Goal: Information Seeking & Learning: Learn about a topic

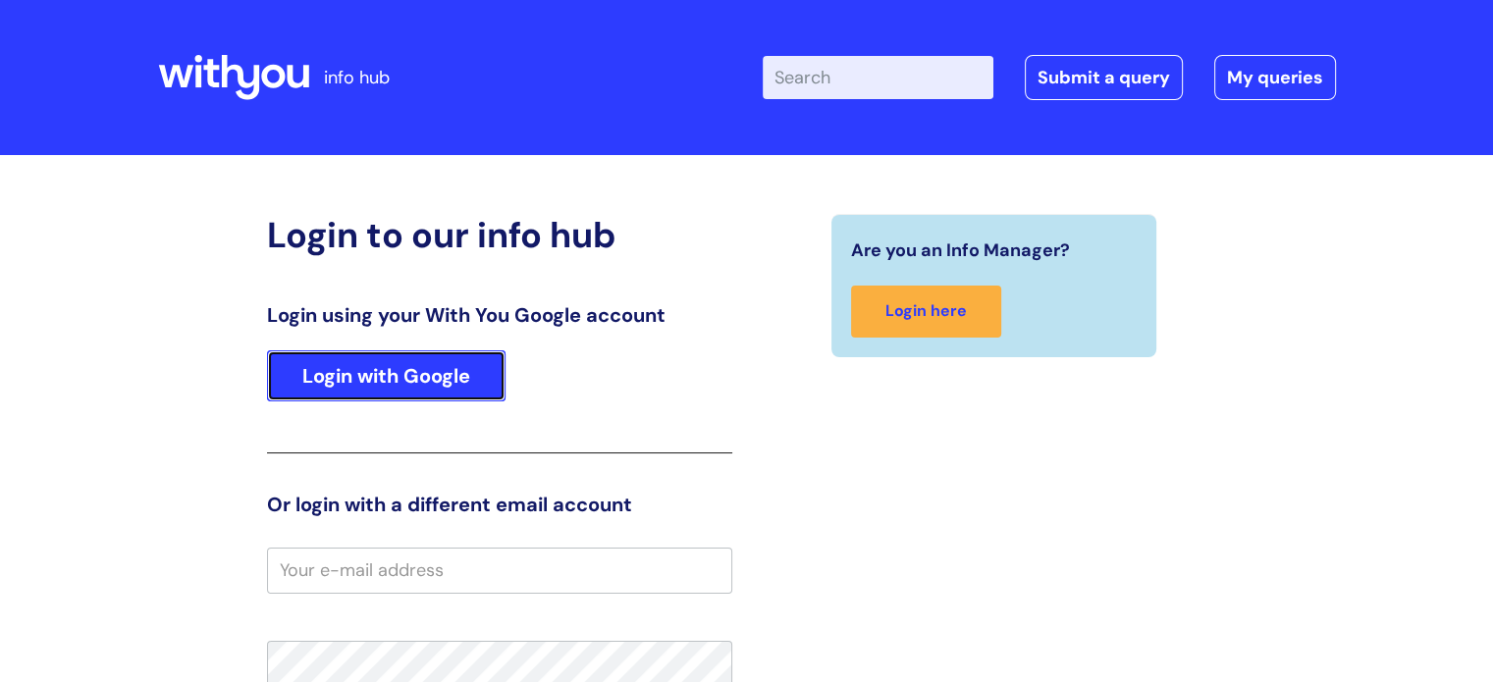
click at [376, 384] on link "Login with Google" at bounding box center [386, 376] width 239 height 51
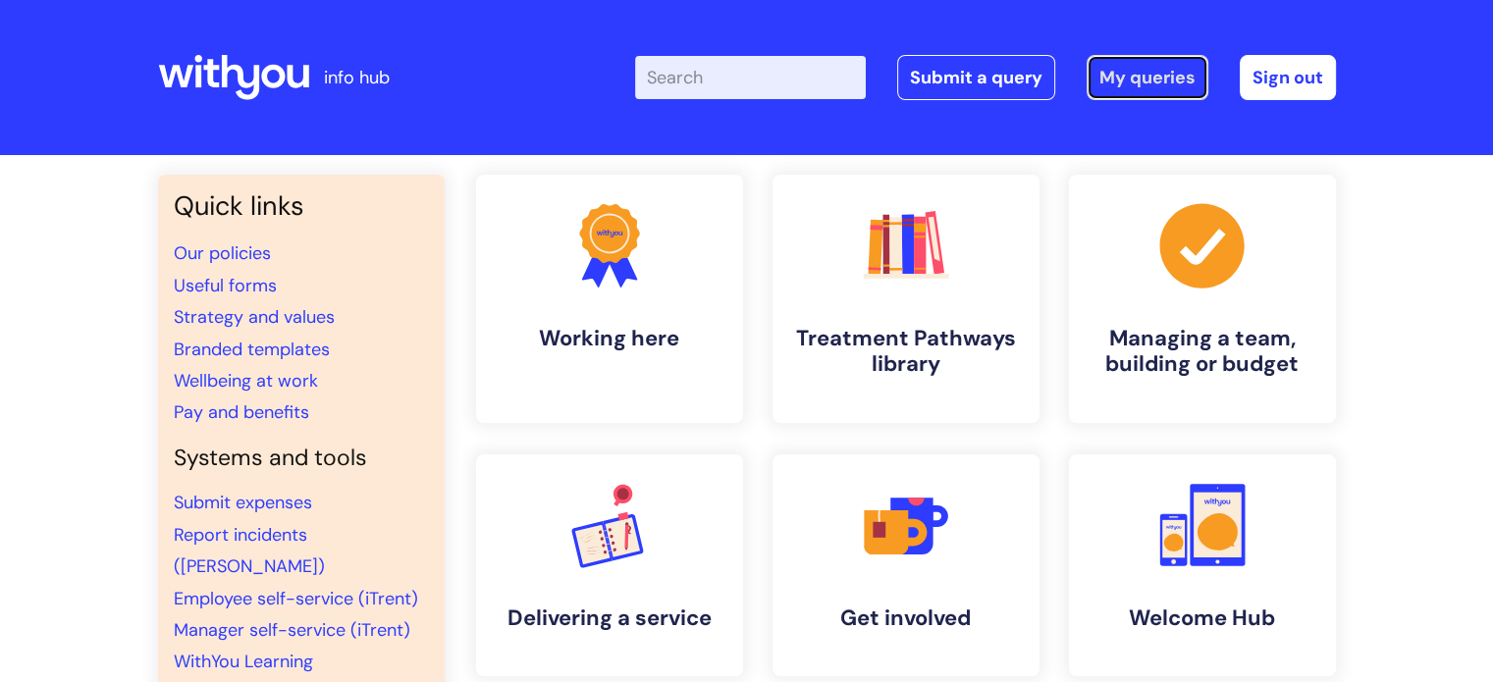
click at [1163, 80] on link "My queries" at bounding box center [1148, 77] width 122 height 45
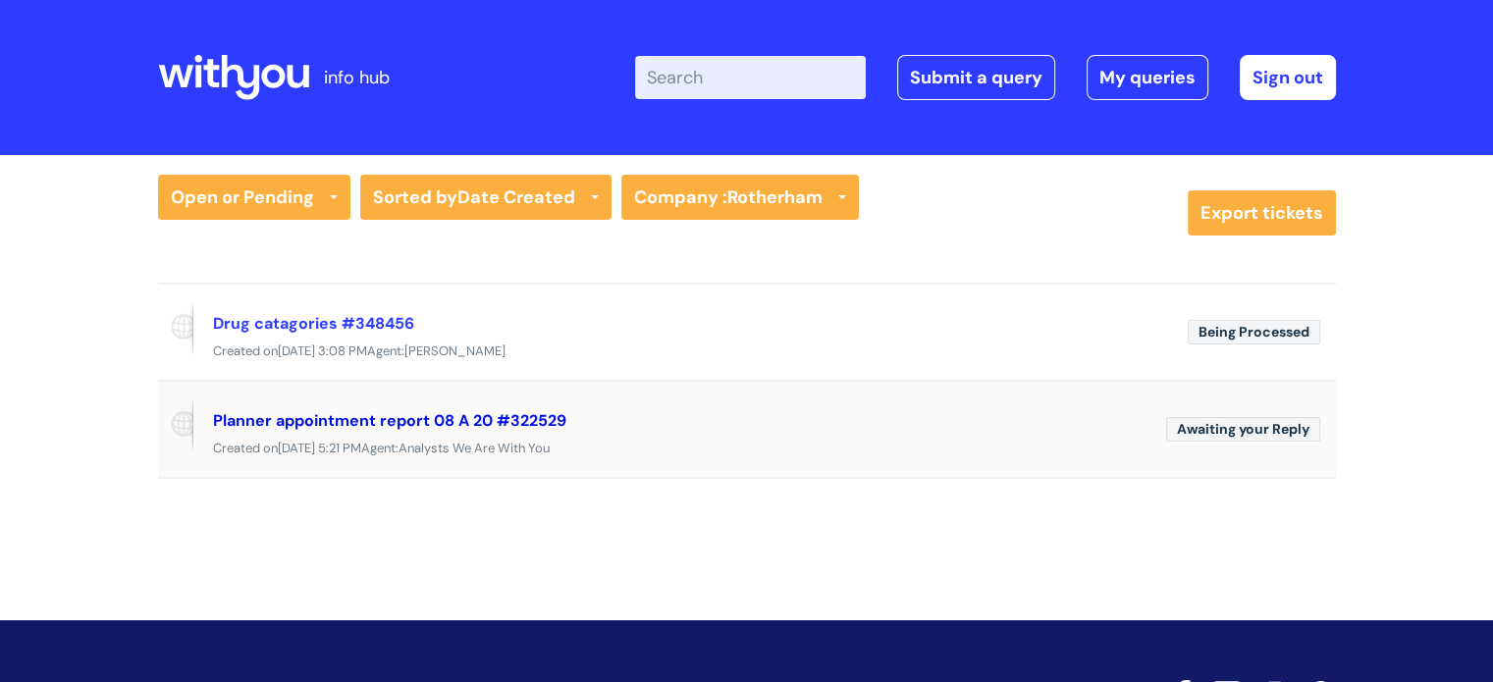
click at [357, 419] on link "Planner appointment report 08 A 20 #322529" at bounding box center [389, 420] width 353 height 21
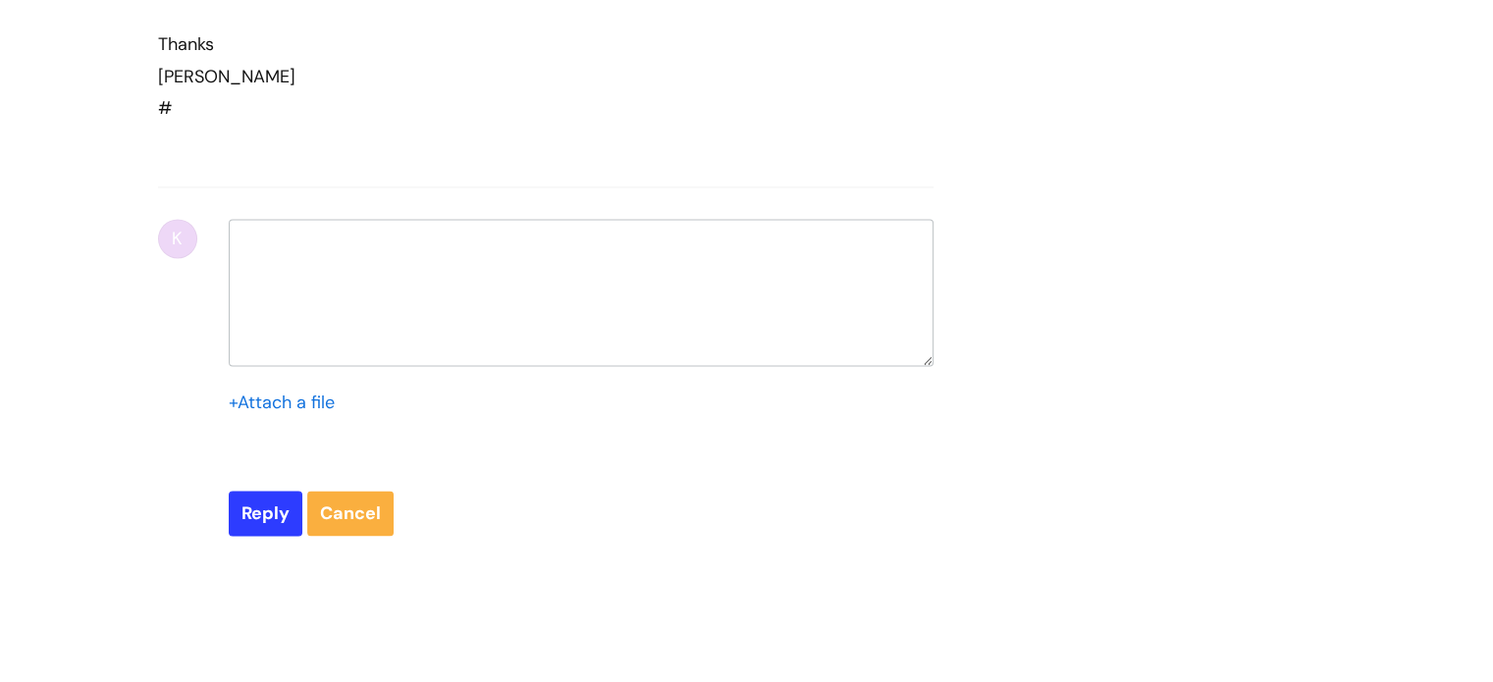
select select "Nebula fault"
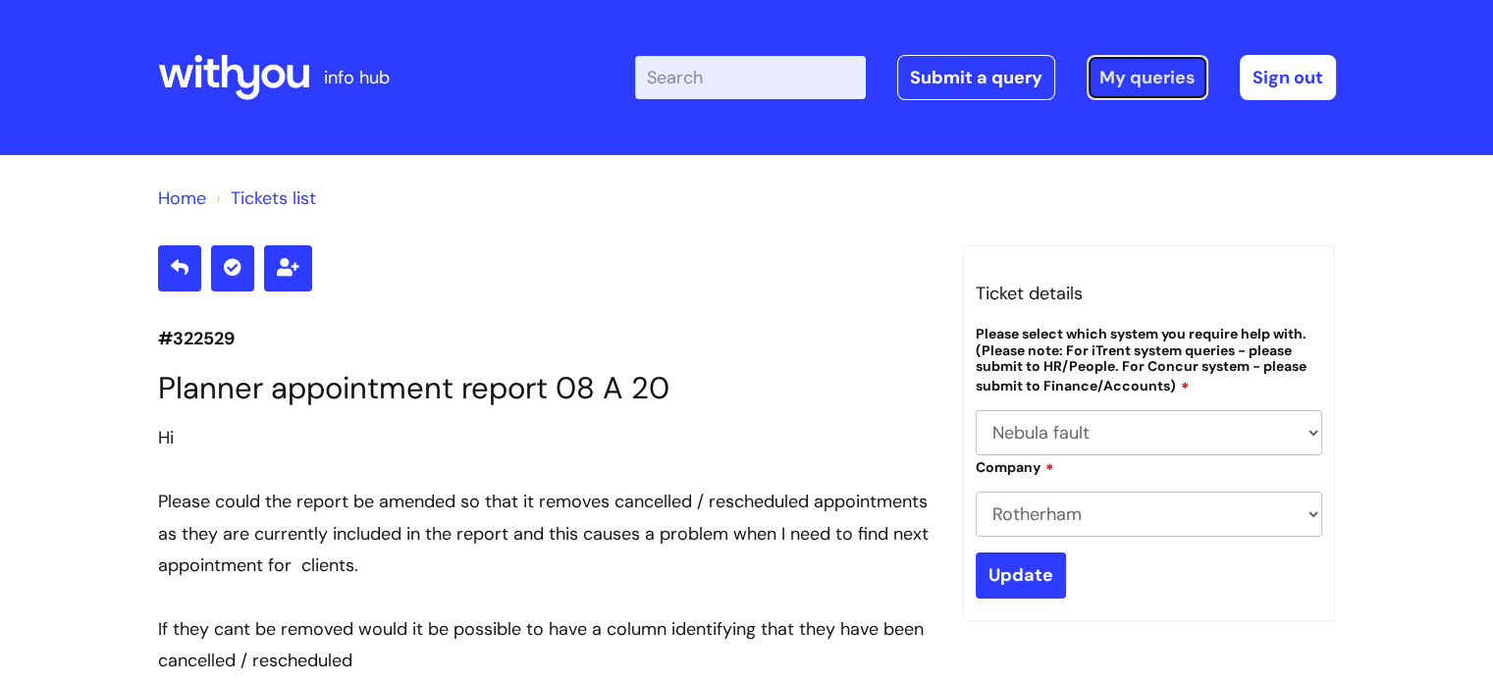
click at [1132, 85] on link "My queries" at bounding box center [1148, 77] width 122 height 45
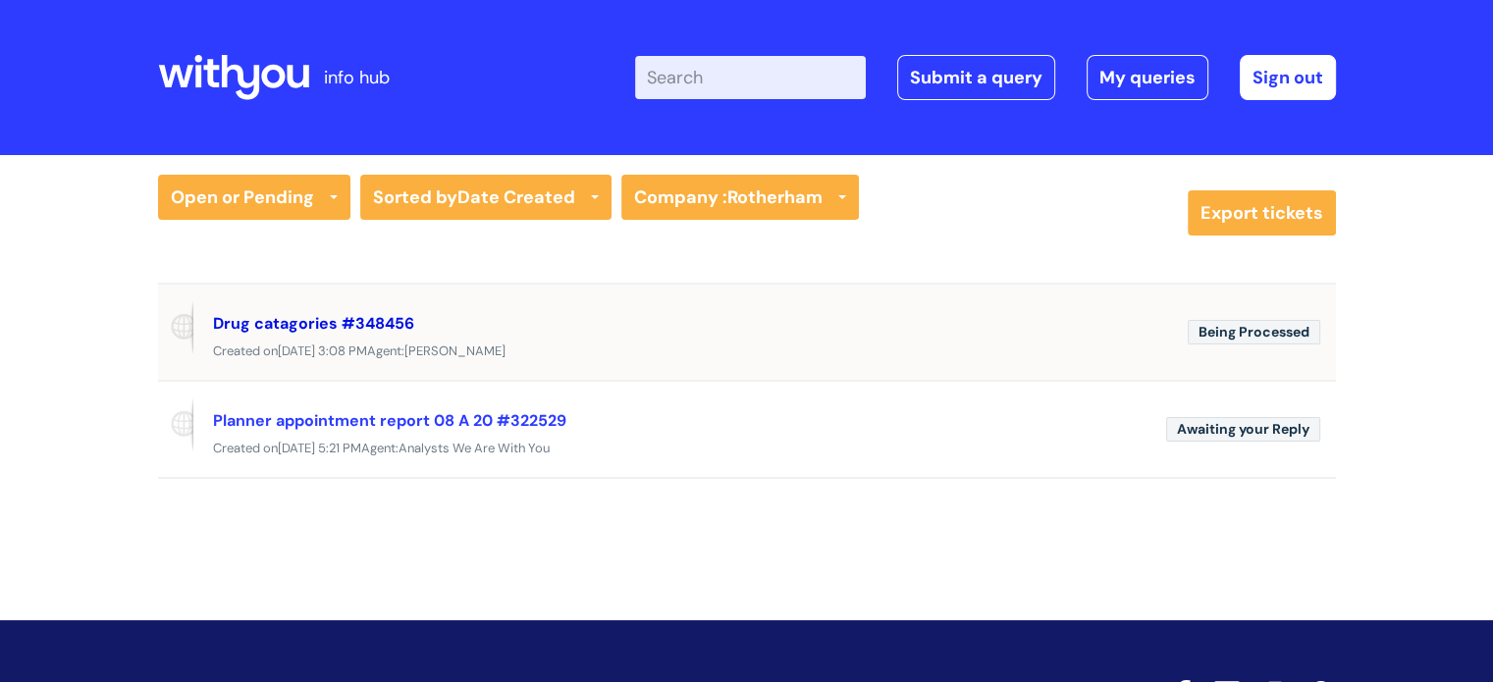
click at [292, 321] on link "Drug catagories #348456" at bounding box center [313, 323] width 201 height 21
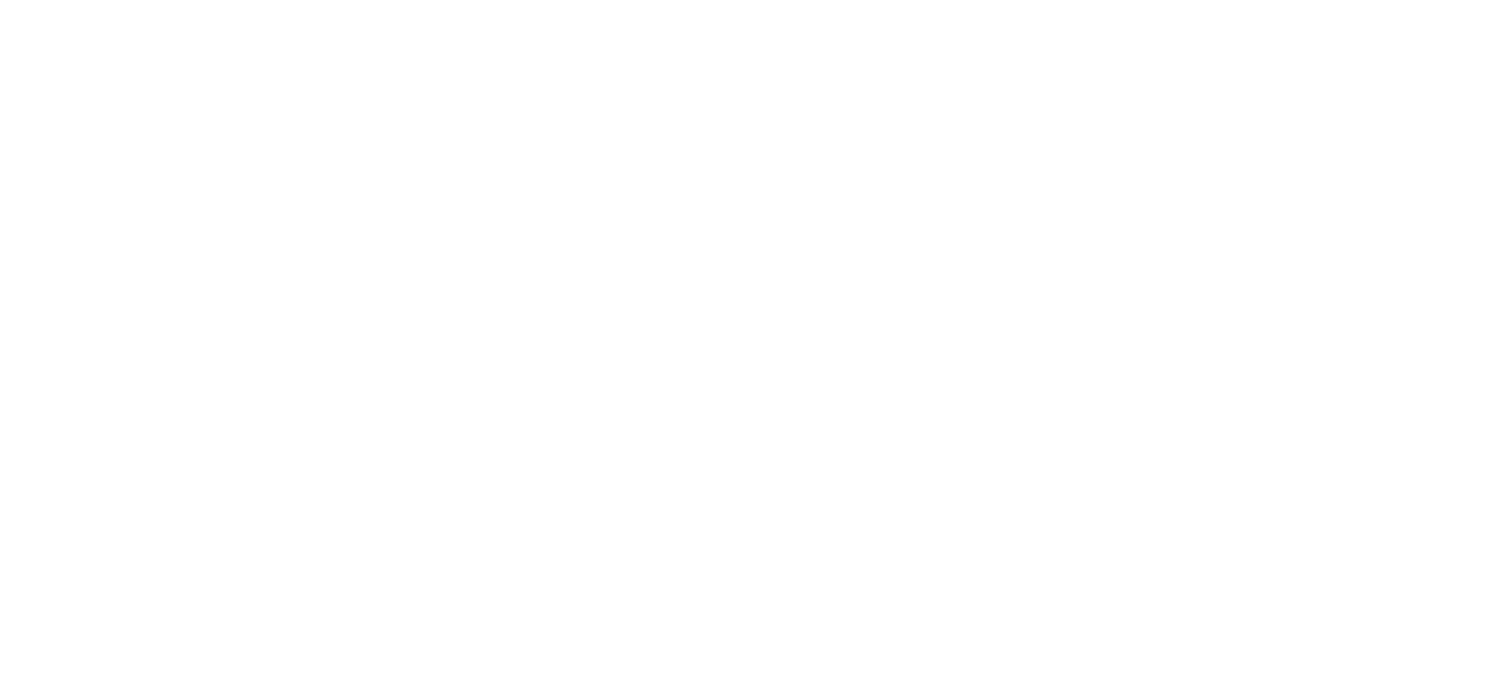
scroll to position [919, 0]
select select "My enquiry relates to Nebula"
select select "I've got an issue or have found a fault"
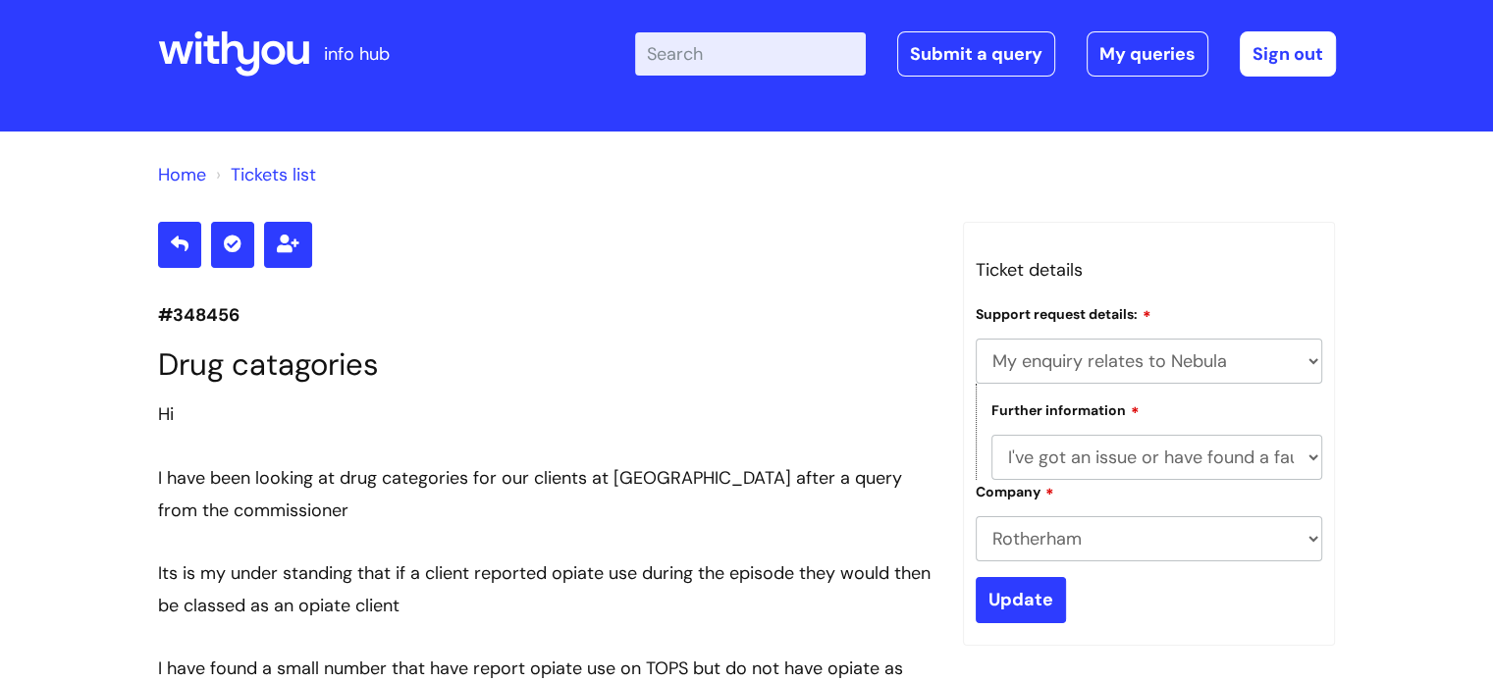
scroll to position [0, 0]
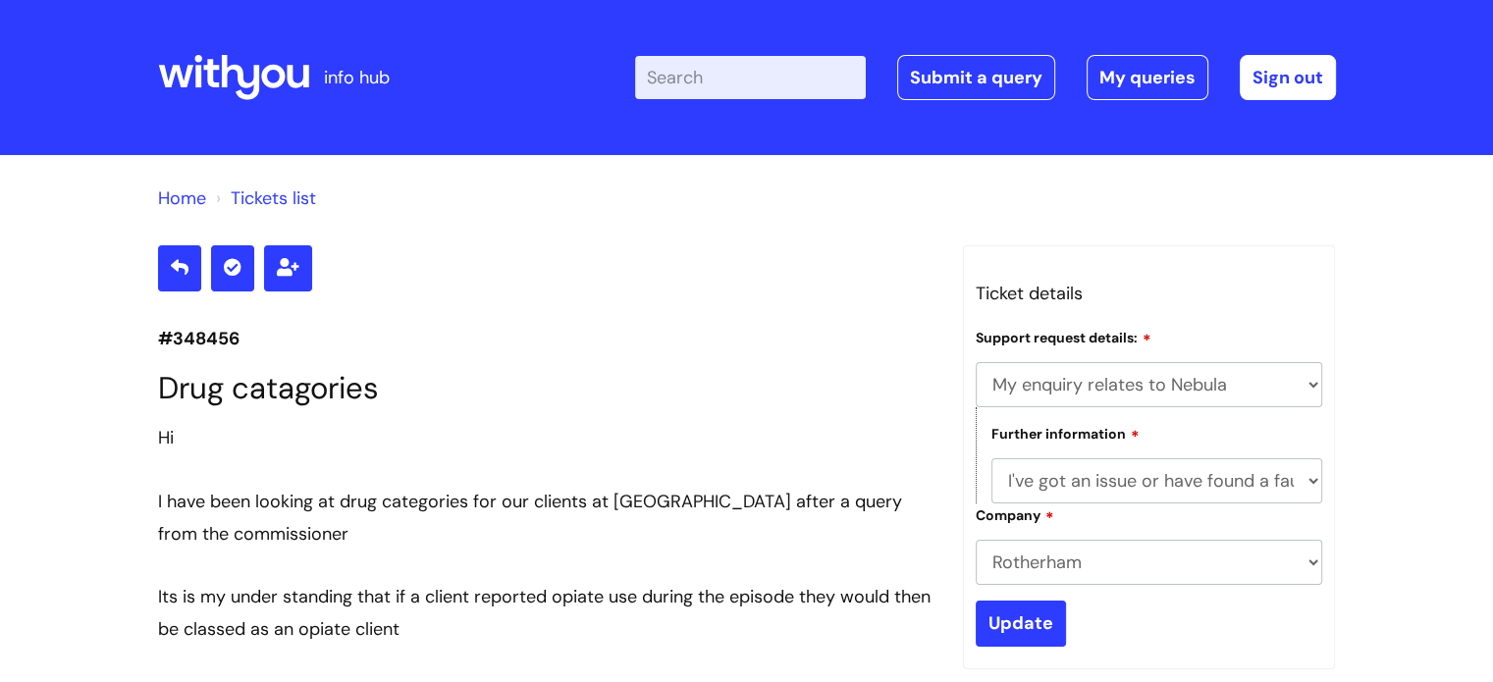
click at [231, 71] on icon at bounding box center [233, 77] width 151 height 47
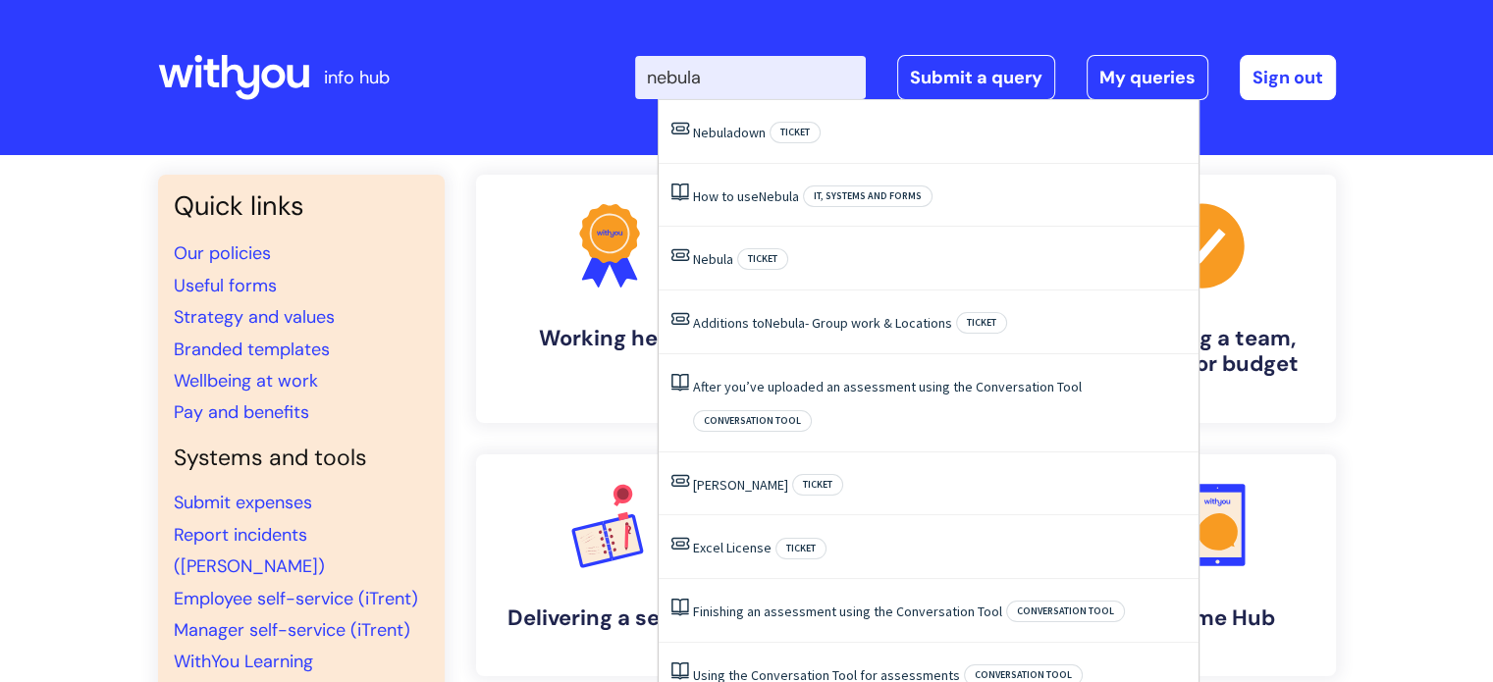
type input "nebula"
click button "Search" at bounding box center [0, 0] width 0 height 0
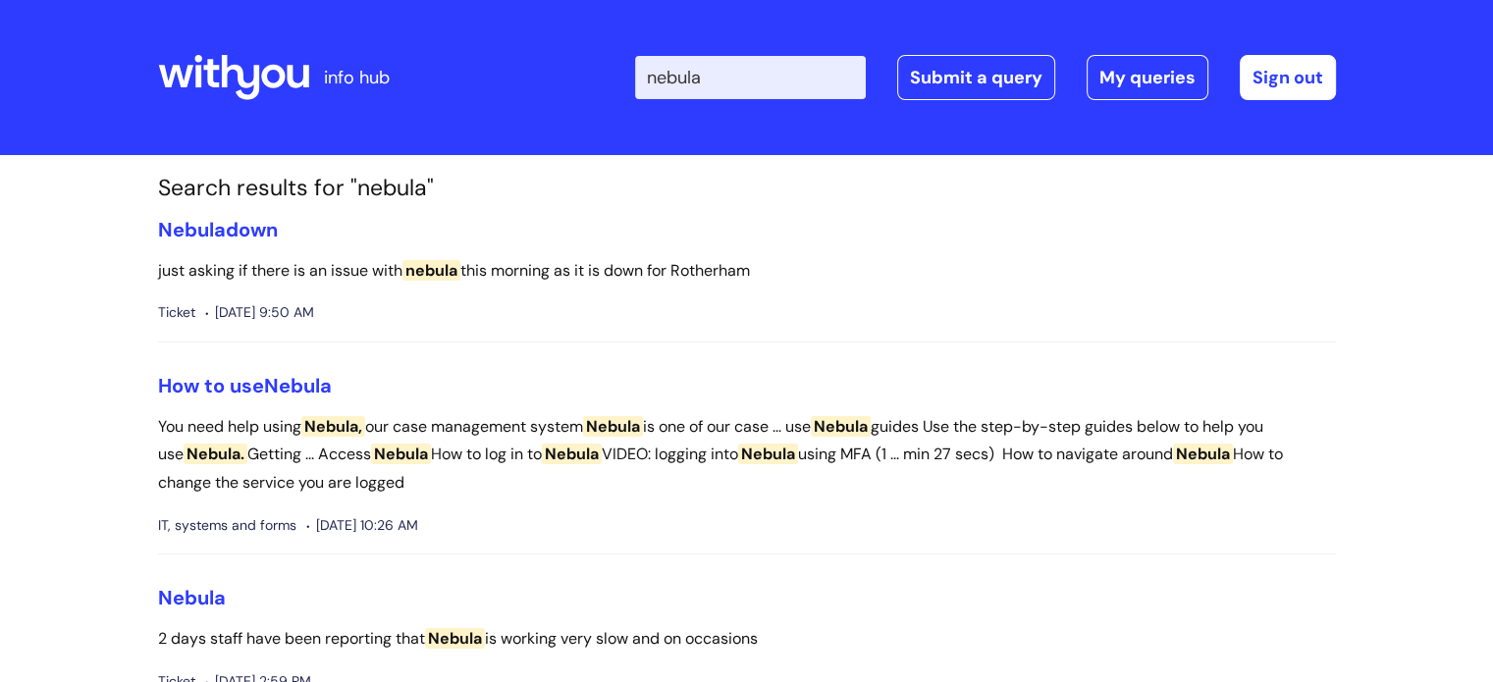
click at [733, 79] on input "nebula" at bounding box center [750, 77] width 231 height 43
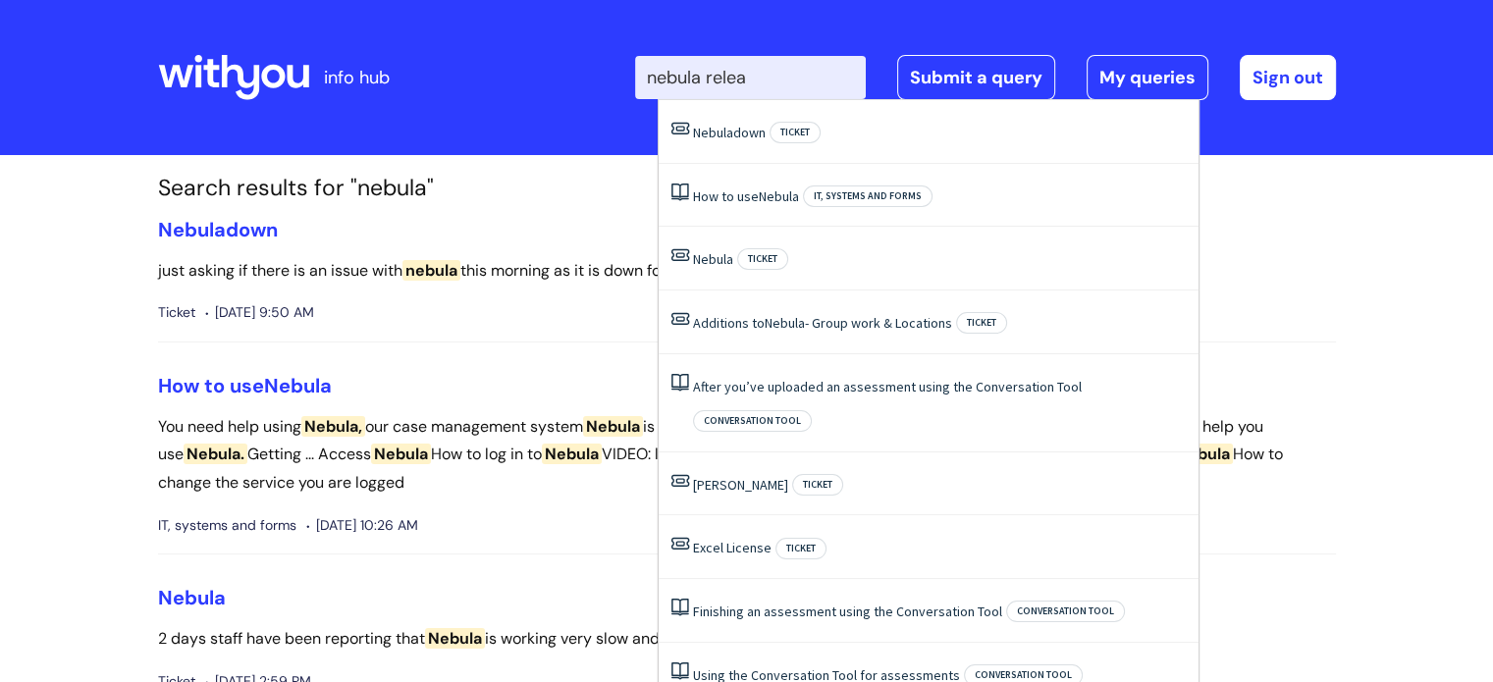
type input "nebula releas"
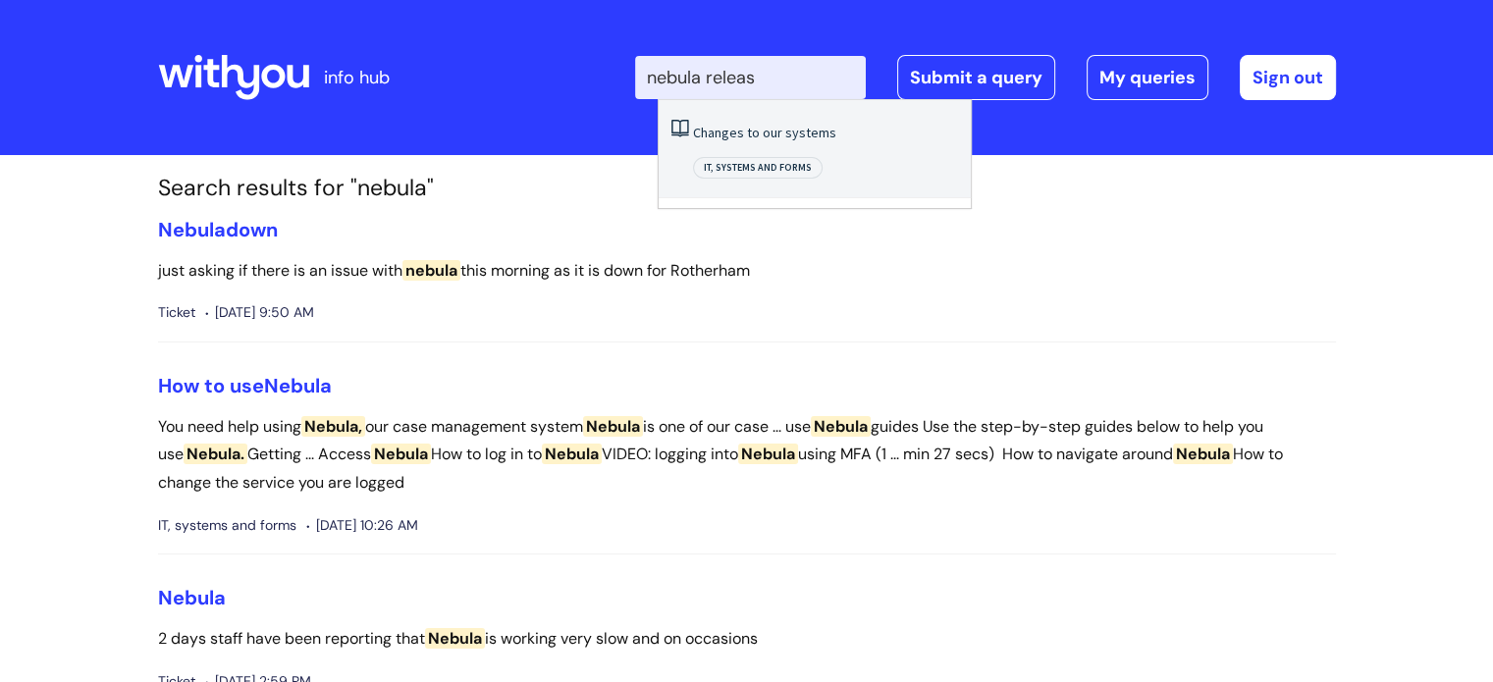
click at [789, 133] on link "Changes to our systems" at bounding box center [764, 133] width 143 height 18
